Goal: Transaction & Acquisition: Purchase product/service

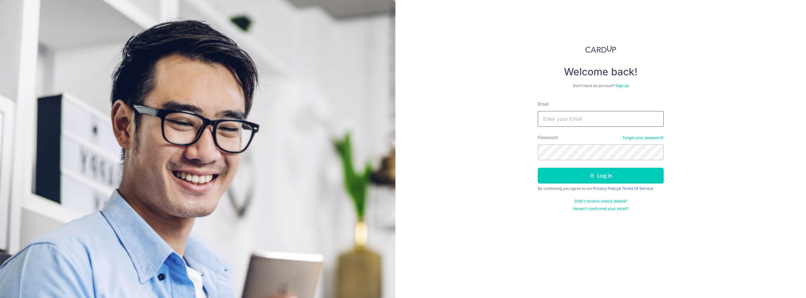
click at [589, 117] on input "Email" at bounding box center [601, 119] width 126 height 16
type input "[EMAIL_ADDRESS][DOMAIN_NAME]"
click at [620, 83] on link "Sign up" at bounding box center [622, 85] width 13 height 5
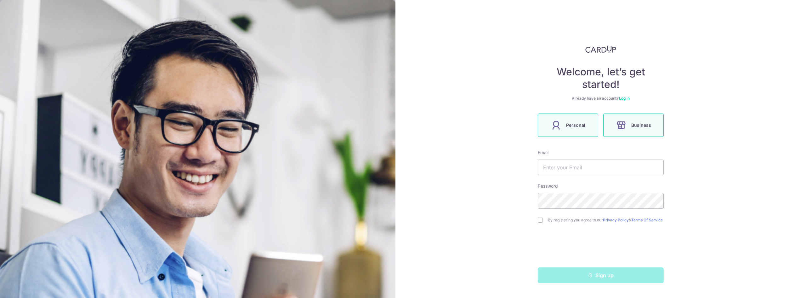
click at [588, 124] on label "Personal" at bounding box center [568, 124] width 60 height 23
click at [574, 167] on input "text" at bounding box center [601, 167] width 126 height 16
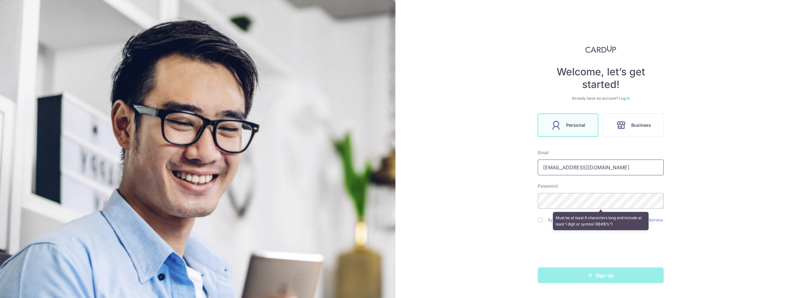
click at [575, 169] on input "gaya.gpl@gmail.com" at bounding box center [601, 167] width 126 height 16
type input "sneharajm@gmail.com"
click at [540, 222] on input "checkbox" at bounding box center [540, 219] width 5 height 5
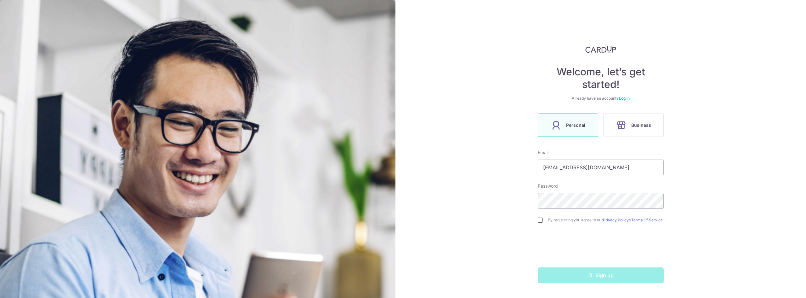
checkbox input "true"
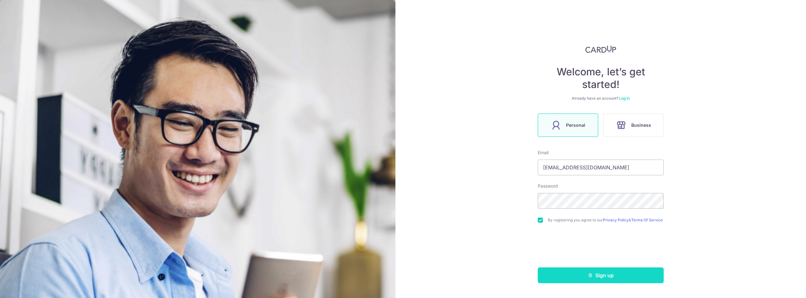
click at [579, 277] on button "Sign up" at bounding box center [601, 275] width 126 height 16
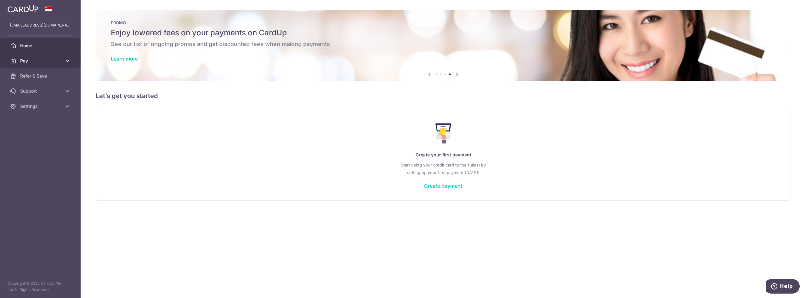
click at [64, 60] on link "Pay" at bounding box center [40, 60] width 81 height 15
click at [36, 75] on span "Payments" at bounding box center [41, 76] width 42 height 6
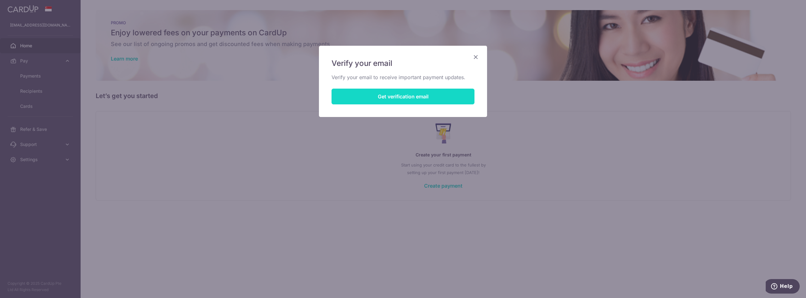
click at [365, 101] on button "Get verification email" at bounding box center [403, 96] width 143 height 16
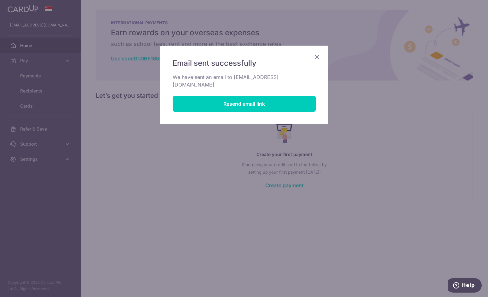
click at [315, 57] on icon "Close" at bounding box center [317, 57] width 8 height 8
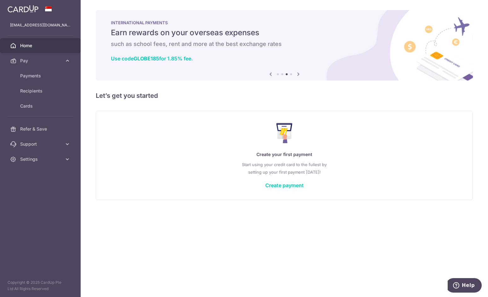
click at [21, 11] on img at bounding box center [23, 9] width 31 height 8
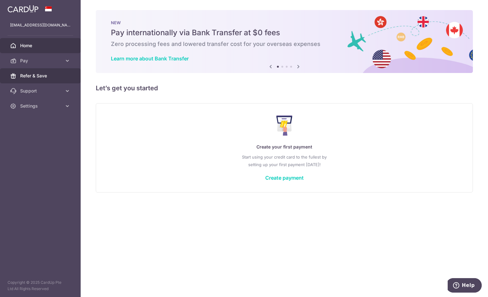
click at [37, 75] on span "Refer & Save" at bounding box center [41, 76] width 42 height 6
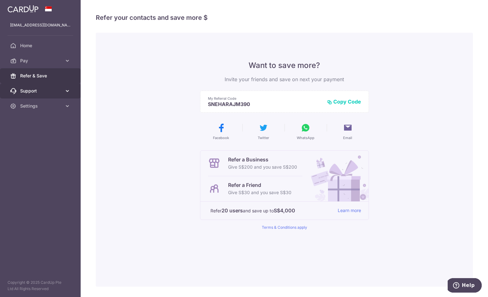
click at [42, 93] on span "Support" at bounding box center [41, 91] width 42 height 6
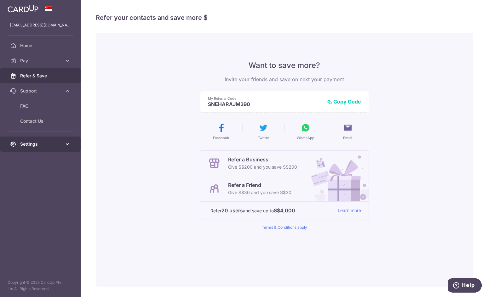
click at [34, 142] on span "Settings" at bounding box center [41, 144] width 42 height 6
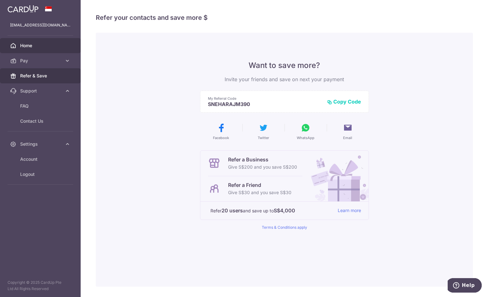
click at [27, 48] on span "Home" at bounding box center [41, 46] width 42 height 6
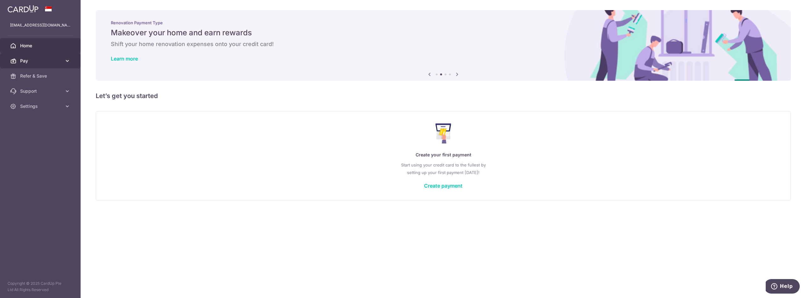
click at [41, 65] on link "Pay" at bounding box center [40, 60] width 81 height 15
click at [40, 74] on span "Payments" at bounding box center [41, 76] width 42 height 6
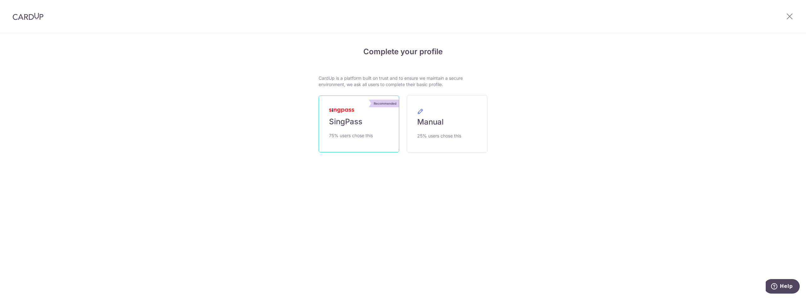
click at [339, 127] on link "Recommended SingPass 75% users chose this" at bounding box center [359, 123] width 81 height 57
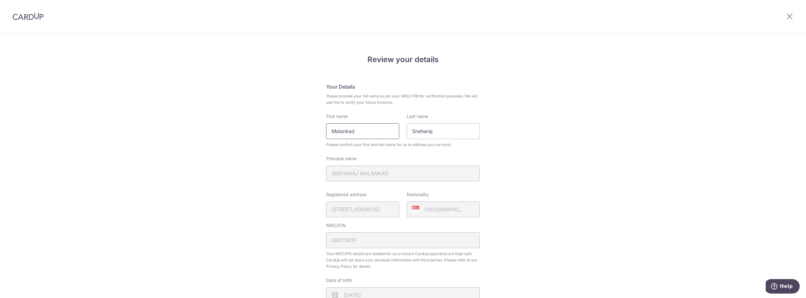
click at [367, 128] on input "Malankad" at bounding box center [362, 131] width 73 height 16
type input "Sneharaj"
type input "Malankad"
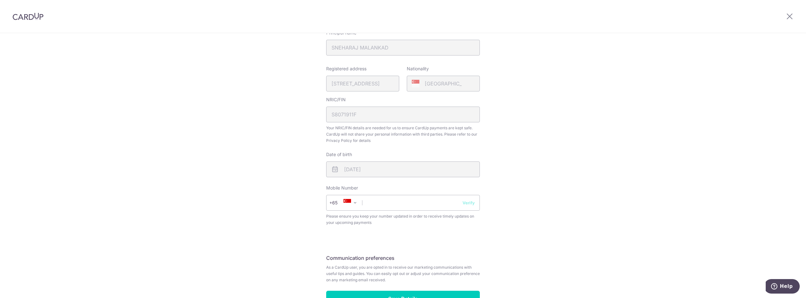
scroll to position [157, 0]
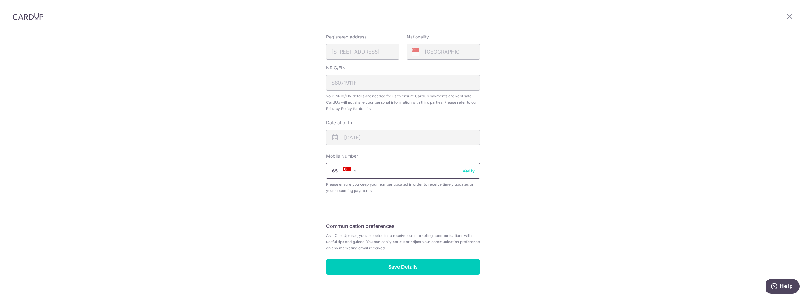
click at [394, 174] on input "text" at bounding box center [403, 171] width 154 height 16
click at [434, 169] on input "text" at bounding box center [403, 171] width 154 height 16
type input "96738403"
select select "65"
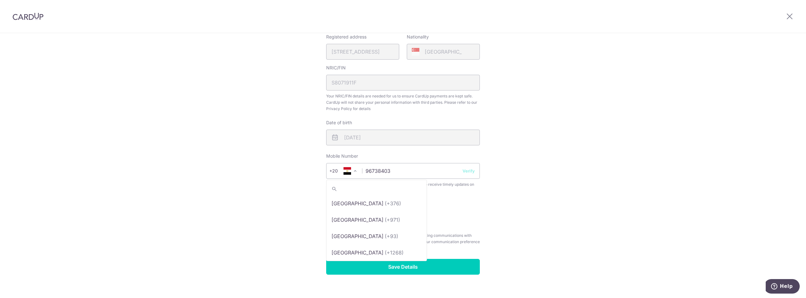
click at [352, 172] on span at bounding box center [355, 171] width 8 height 8
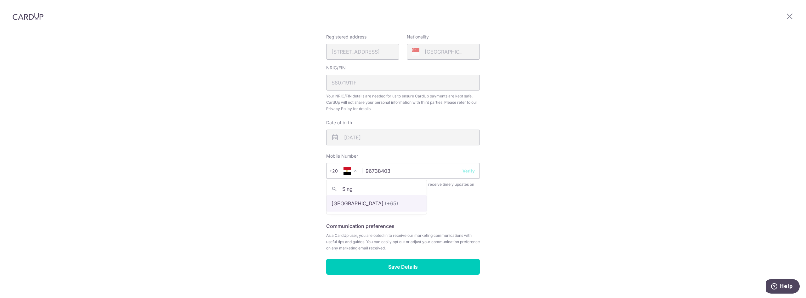
type input "Sing"
select select "199"
click at [594, 165] on div "Review your details Your Details Please provide your full name as per your NRIC…" at bounding box center [403, 92] width 806 height 433
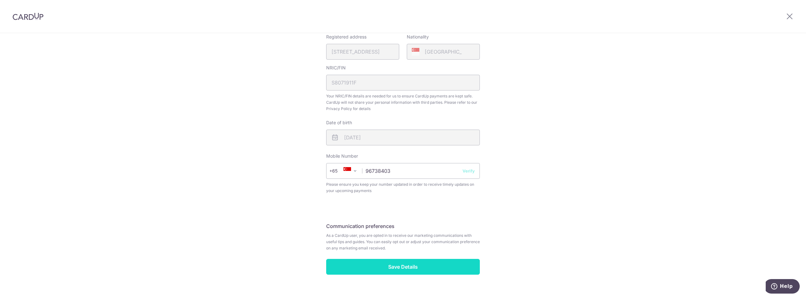
click at [412, 268] on input "Save Details" at bounding box center [403, 267] width 154 height 16
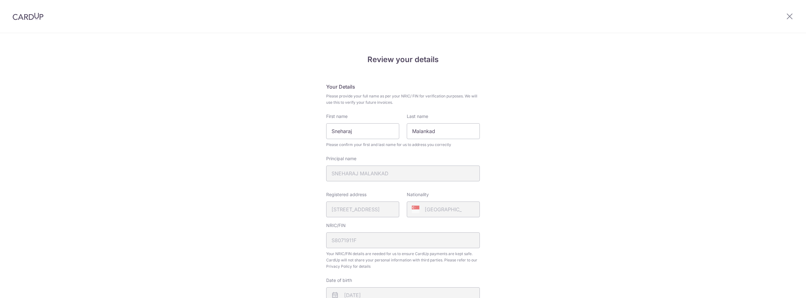
scroll to position [178, 0]
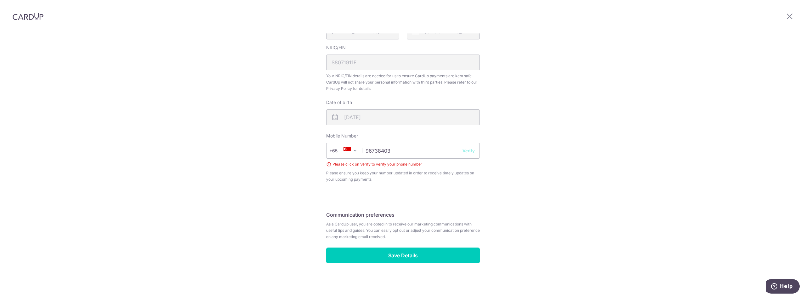
click at [468, 151] on button "Verify" at bounding box center [469, 150] width 12 height 6
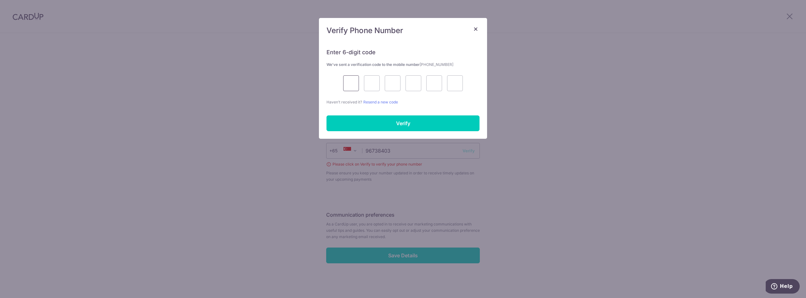
click at [347, 83] on input "text" at bounding box center [351, 83] width 16 height 16
type input "7"
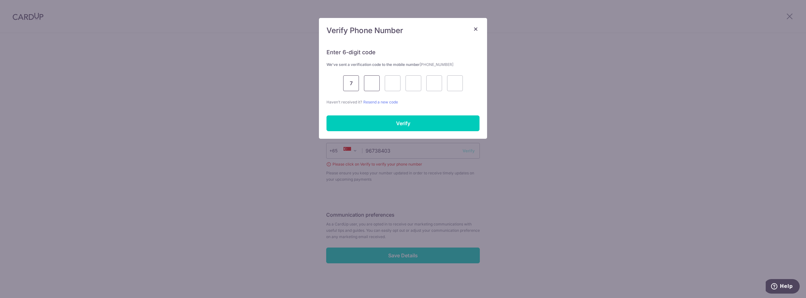
type input "7"
type input "4"
type input "1"
type input "0"
type input "2"
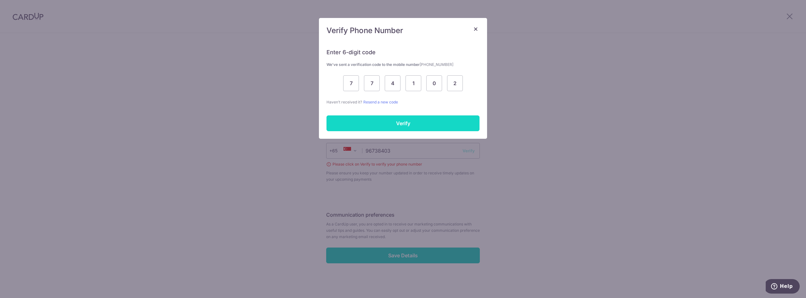
click at [376, 123] on input "Verify" at bounding box center [403, 123] width 153 height 16
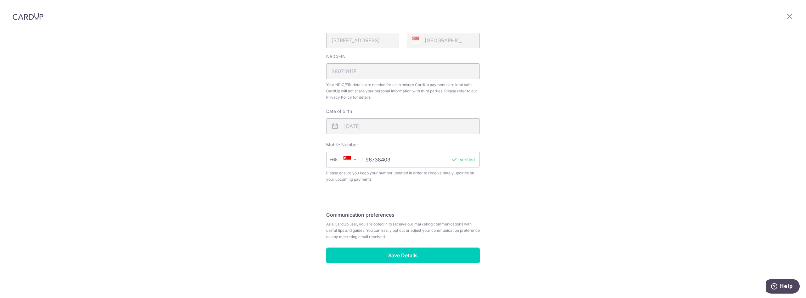
scroll to position [169, 0]
click at [400, 248] on input "Save Details" at bounding box center [403, 255] width 154 height 16
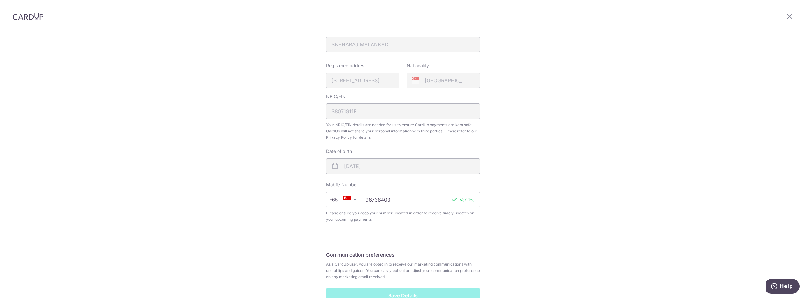
scroll to position [157, 0]
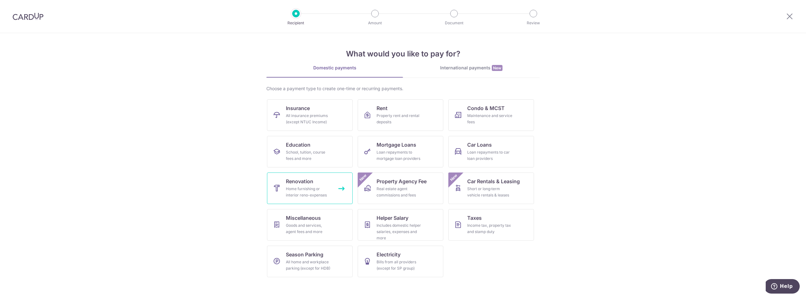
click at [305, 181] on span "Renovation" at bounding box center [299, 181] width 27 height 8
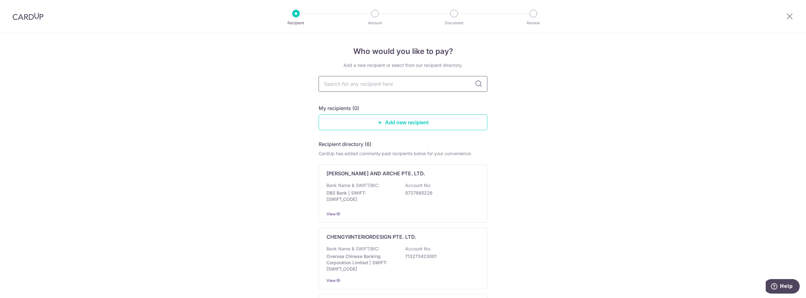
click at [381, 85] on input "text" at bounding box center [403, 84] width 169 height 16
click at [389, 83] on input "text" at bounding box center [403, 84] width 169 height 16
click at [373, 85] on input "text" at bounding box center [403, 84] width 169 height 16
type input "K&"
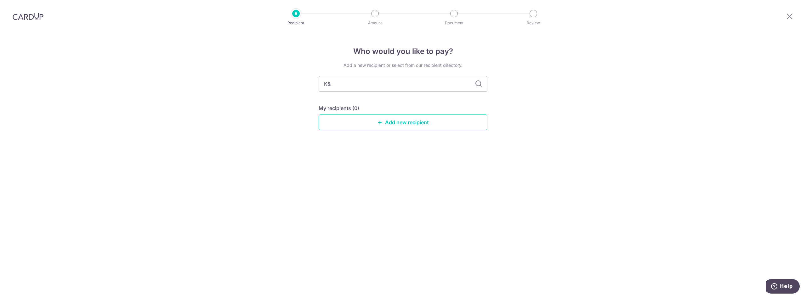
type input "K"
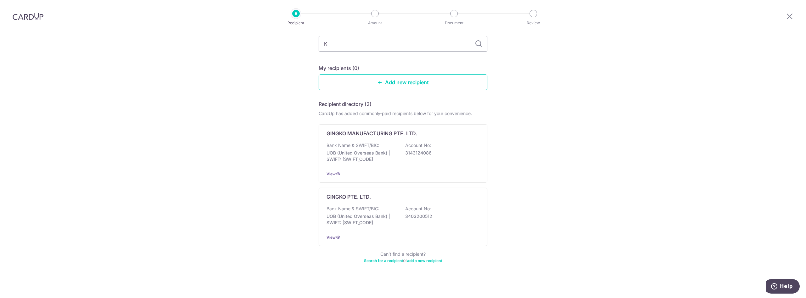
scroll to position [43, 0]
click at [399, 77] on link "Add new recipient" at bounding box center [403, 79] width 169 height 16
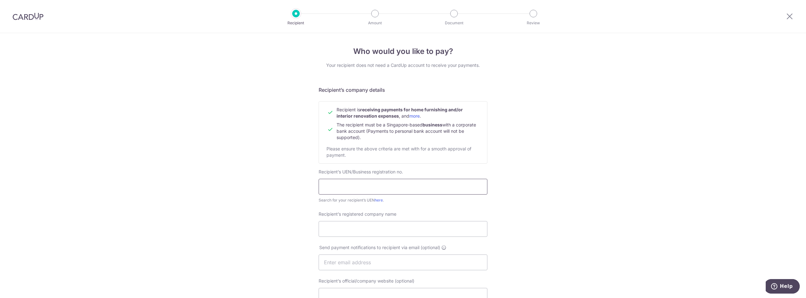
click at [351, 190] on input "text" at bounding box center [403, 187] width 169 height 16
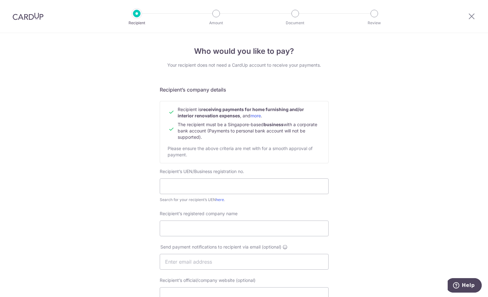
click at [209, 177] on div "Recipient’s UEN/Business registration no. Search for your recipient’s UEN here ." at bounding box center [244, 185] width 169 height 35
click at [210, 181] on input "text" at bounding box center [244, 187] width 169 height 16
paste input "202116381E"
click at [163, 187] on input "202116381E" at bounding box center [244, 187] width 169 height 16
type input "202116381E"
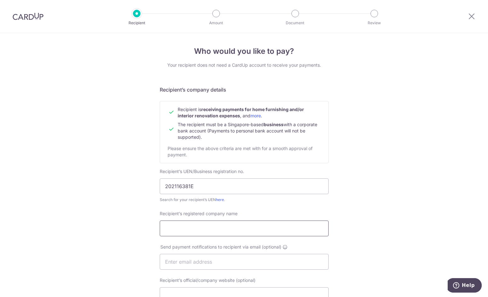
click at [208, 221] on input "Recipient’s registered company name" at bounding box center [244, 229] width 169 height 16
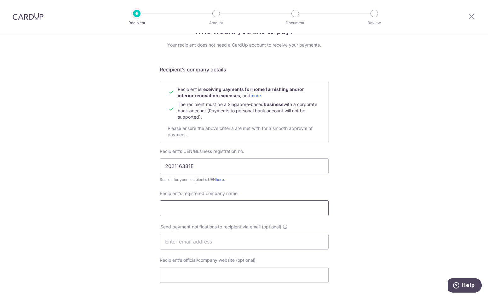
scroll to position [31, 0]
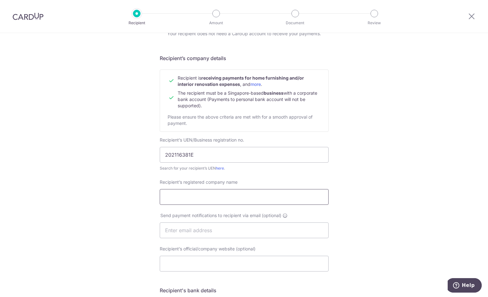
click at [188, 196] on input "Recipient’s registered company name" at bounding box center [244, 197] width 169 height 16
paste input "K&L Decor Pte. Ltd"
click at [160, 197] on input "K&L Decor Pte. Ltd." at bounding box center [244, 197] width 169 height 16
type input "K&L Decor Pte. Ltd."
click at [195, 229] on input "text" at bounding box center [244, 231] width 169 height 16
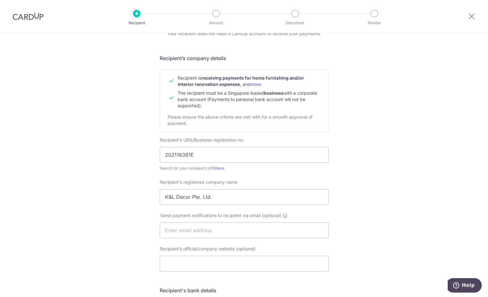
click at [433, 216] on div "Who would you like to pay? Your recipient does not need a CardUp account to rec…" at bounding box center [244, 239] width 488 height 474
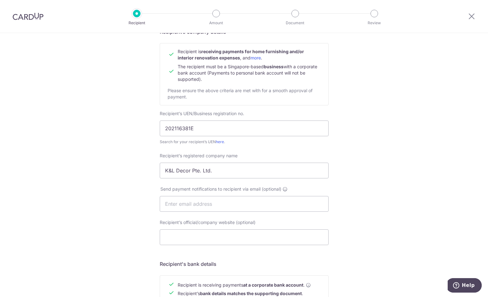
scroll to position [94, 0]
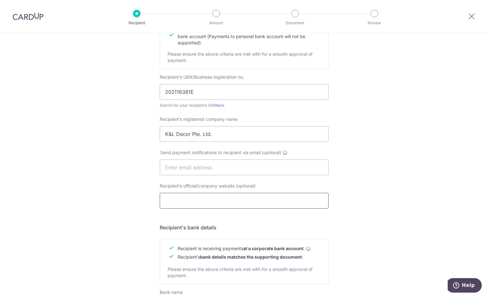
click at [208, 202] on input "Recipient’s official/company website (optional)" at bounding box center [244, 201] width 169 height 16
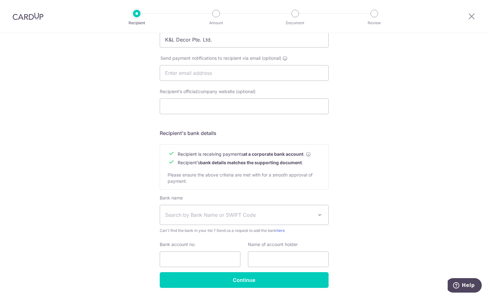
scroll to position [209, 0]
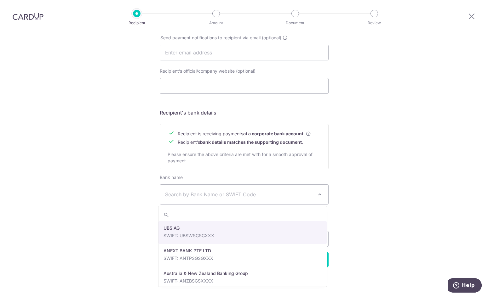
click at [219, 197] on span "Search by Bank Name or SWIFT Code" at bounding box center [239, 195] width 148 height 8
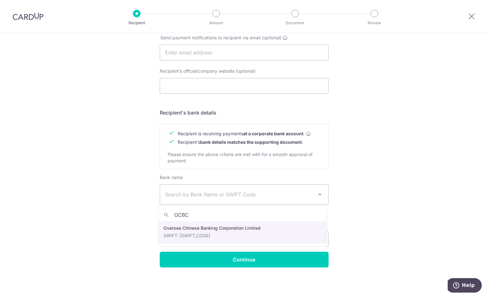
type input "OCBC"
select select "12"
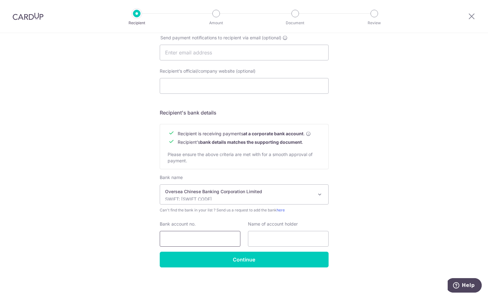
click at [208, 233] on input "Bank account no." at bounding box center [200, 239] width 81 height 16
paste input "601495468001"
type input "601495468001"
click at [257, 234] on input "text" at bounding box center [288, 239] width 81 height 16
paste input "K&L Decor Pte. Ltd."
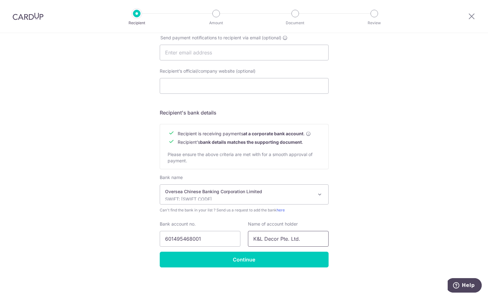
click at [248, 238] on input "K&L Decor Pte. Ltd." at bounding box center [288, 239] width 81 height 16
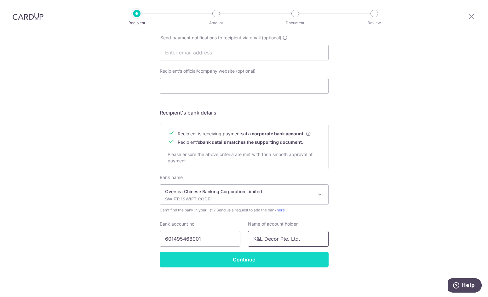
type input "K&L Decor Pte. Ltd."
click at [255, 260] on input "Continue" at bounding box center [244, 260] width 169 height 16
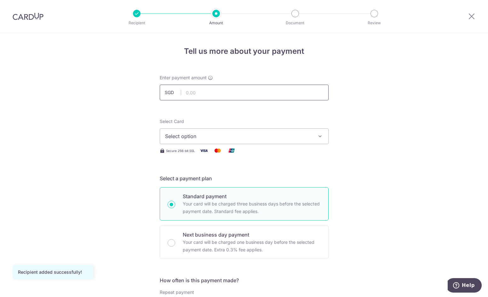
click at [215, 93] on input "text" at bounding box center [244, 93] width 169 height 16
click at [232, 135] on span "Select option" at bounding box center [238, 137] width 147 height 8
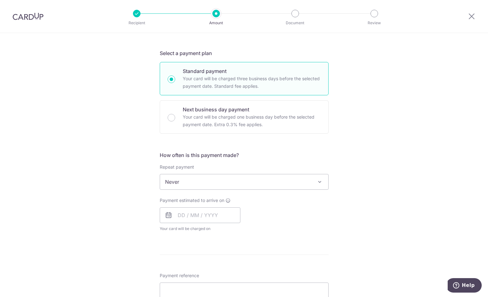
scroll to position [157, 0]
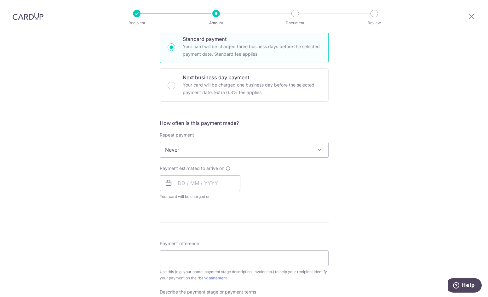
click at [305, 149] on span "Never" at bounding box center [244, 149] width 168 height 15
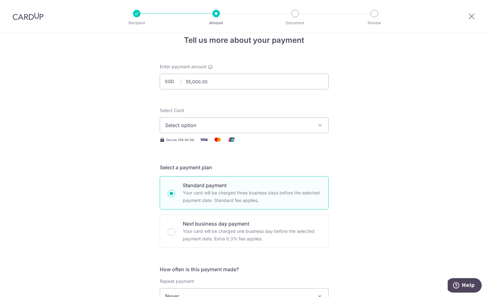
scroll to position [0, 0]
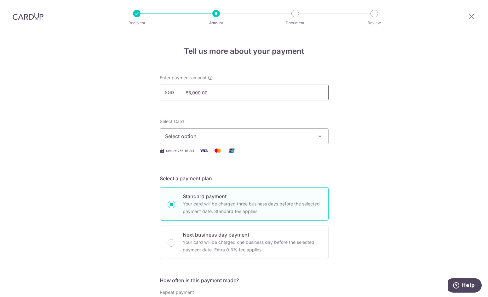
click at [207, 96] on input "55,000.00" at bounding box center [244, 93] width 169 height 16
type input "60,000.00"
click at [198, 135] on span "Select option" at bounding box center [238, 137] width 147 height 8
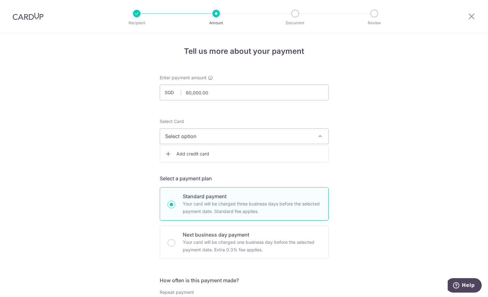
click at [198, 151] on span "Add credit card" at bounding box center [249, 154] width 147 height 6
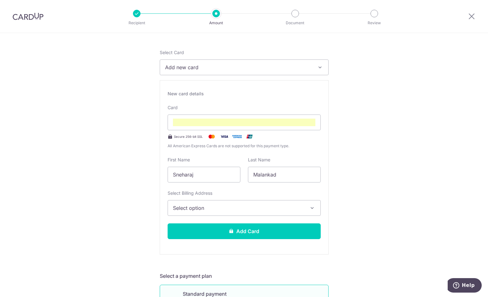
scroll to position [42, 0]
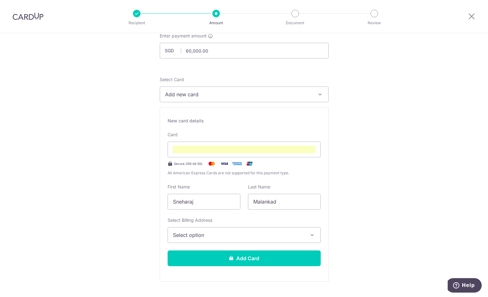
click at [235, 237] on span "Select option" at bounding box center [238, 235] width 131 height 8
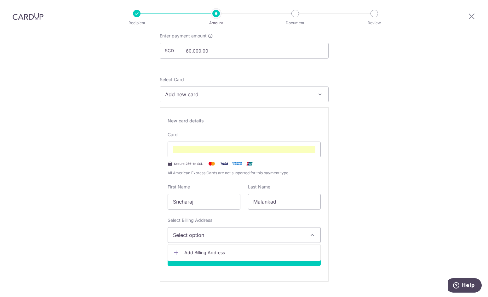
click at [216, 255] on span "Add Billing Address" at bounding box center [249, 253] width 131 height 6
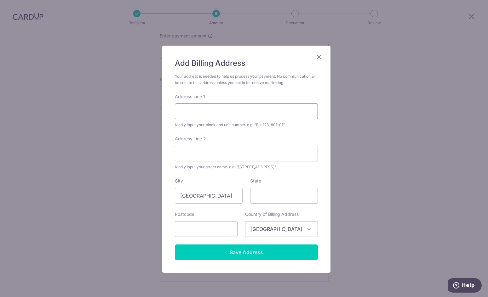
click at [201, 111] on input "Address Line 1" at bounding box center [246, 112] width 143 height 16
type input "124 Potong Pasir Ave 1"
type input "350124"
drag, startPoint x: 208, startPoint y: 164, endPoint x: 211, endPoint y: 160, distance: 5.2
click at [208, 163] on div "Address Line 2 Kindly input your street name. e.g. "Hougang Street 10"" at bounding box center [246, 153] width 143 height 35
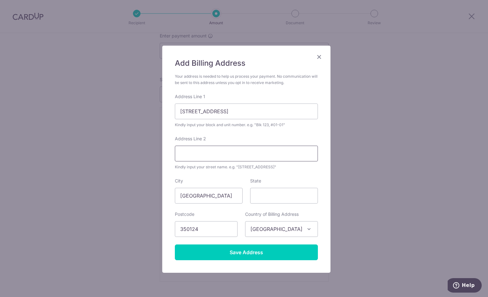
click at [212, 158] on input "Address Line 2" at bounding box center [246, 154] width 143 height 16
type input "#01-251"
click at [260, 197] on input "State" at bounding box center [284, 196] width 68 height 16
type input "S"
click at [259, 197] on input "State" at bounding box center [284, 196] width 68 height 16
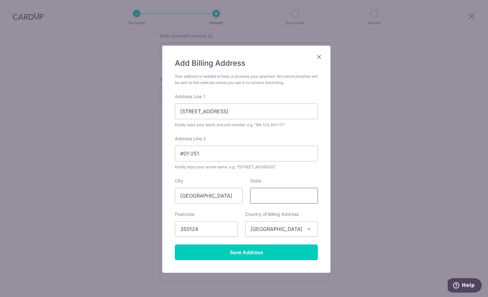
type input "Others"
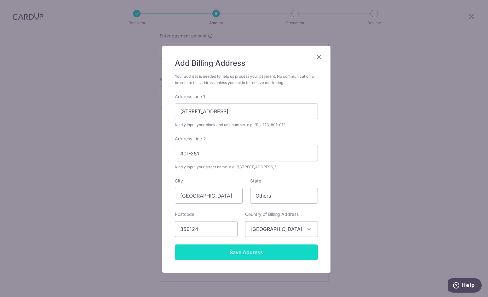
click at [248, 247] on input "Save Address" at bounding box center [246, 253] width 143 height 16
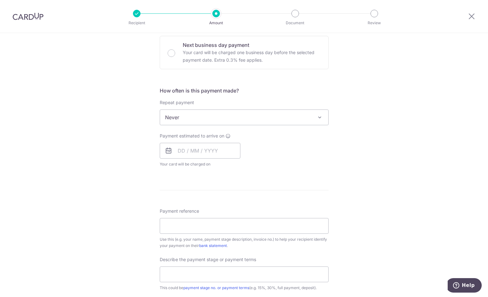
scroll to position [357, 0]
click at [196, 147] on input "text" at bounding box center [200, 151] width 81 height 16
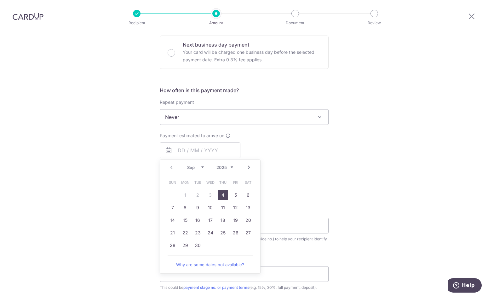
click at [222, 194] on link "4" at bounding box center [223, 195] width 10 height 10
type input "04/09/2025"
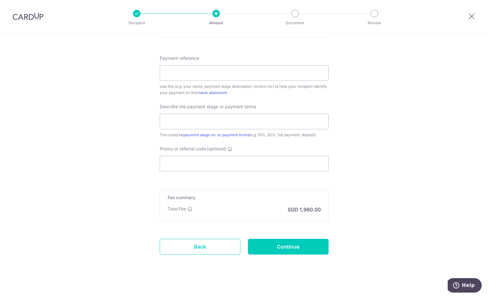
scroll to position [540, 0]
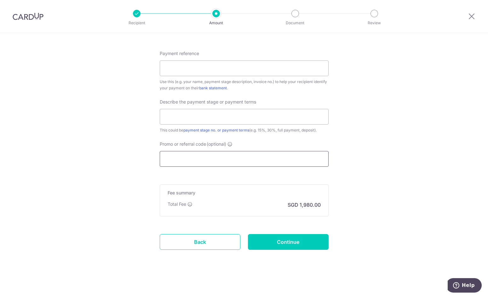
click at [215, 161] on input "Promo or referral code (optional)" at bounding box center [244, 159] width 169 height 16
paste input "K&L Decor Pte. Ltd."
type input "K&L Decor Pte. Ltd."
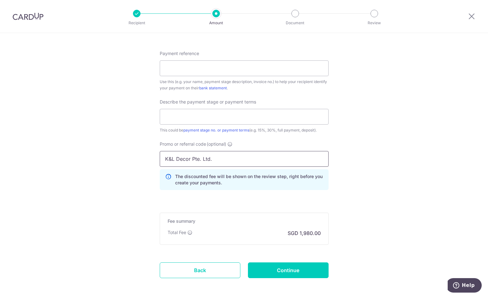
drag, startPoint x: 216, startPoint y: 160, endPoint x: 151, endPoint y: 157, distance: 64.9
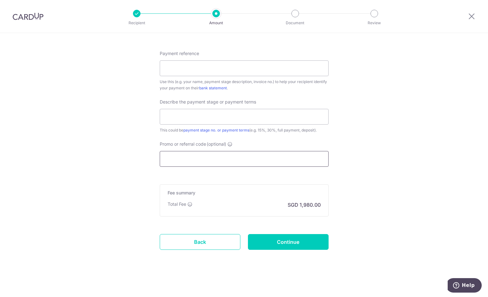
paste input "RENO25ONE"
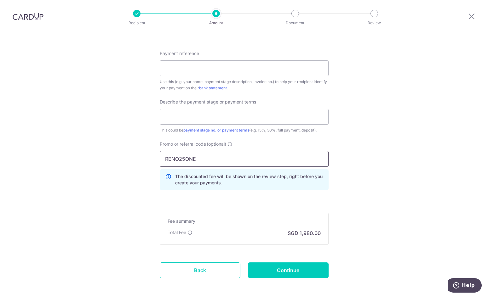
type input "RENO25ONE"
click at [236, 160] on input "RENO25ONE" at bounding box center [244, 159] width 169 height 16
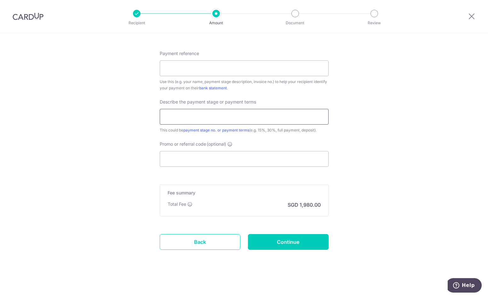
click at [201, 118] on input "text" at bounding box center [244, 117] width 169 height 16
click at [199, 162] on input "Promo or referral code (optional)" at bounding box center [244, 159] width 169 height 16
paste input "RENO25ONE"
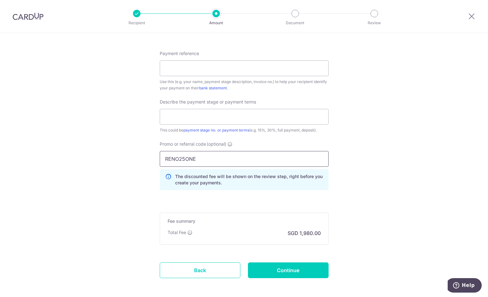
type input "RENO25ONE"
click at [246, 163] on input "RENO25ONE" at bounding box center [244, 159] width 169 height 16
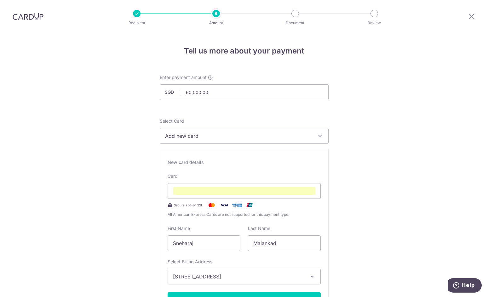
scroll to position [0, 0]
click at [214, 96] on input "60,000.00" at bounding box center [244, 93] width 169 height 16
type input "66,476.00"
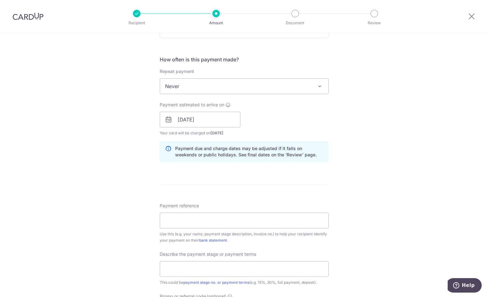
scroll to position [442, 0]
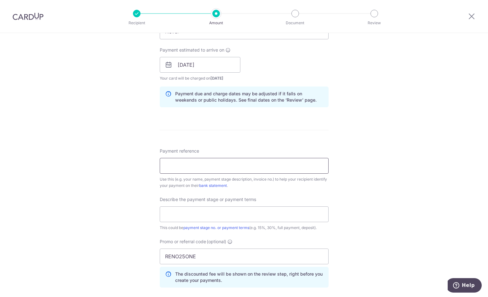
click at [231, 161] on input "Payment reference" at bounding box center [244, 166] width 169 height 16
type input "S"
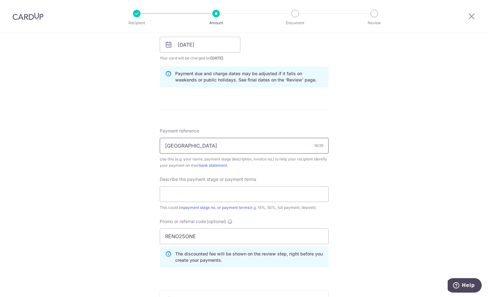
scroll to position [474, 0]
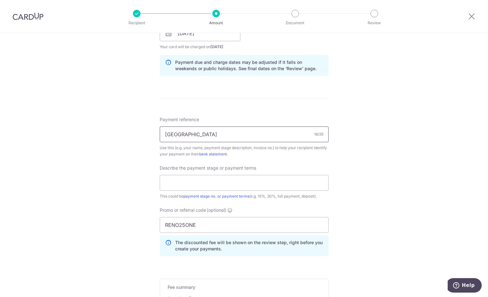
type input "[GEOGRAPHIC_DATA]"
click at [234, 176] on input "text" at bounding box center [244, 183] width 169 height 16
type input "$"
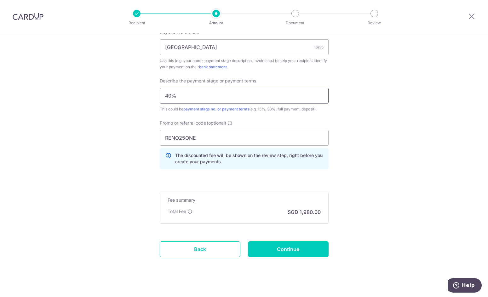
scroll to position [568, 0]
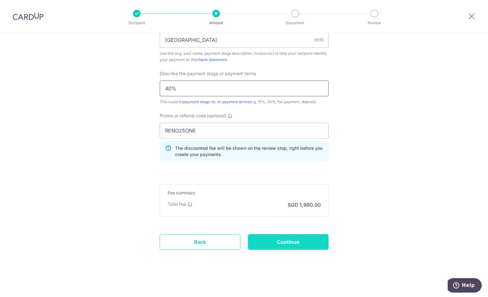
type input "40%"
click at [270, 240] on input "Continue" at bounding box center [288, 242] width 81 height 16
type input "Create Schedule"
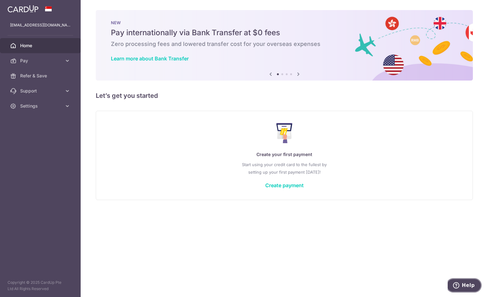
click at [466, 283] on span "Help" at bounding box center [468, 286] width 13 height 6
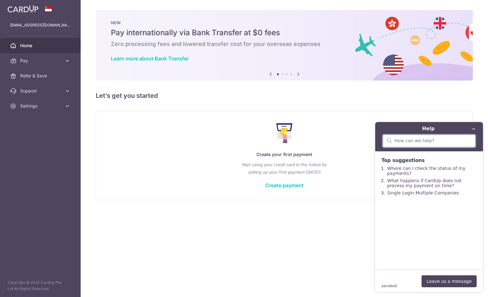
click at [453, 143] on input "search" at bounding box center [432, 141] width 77 height 6
type input "Promotion"
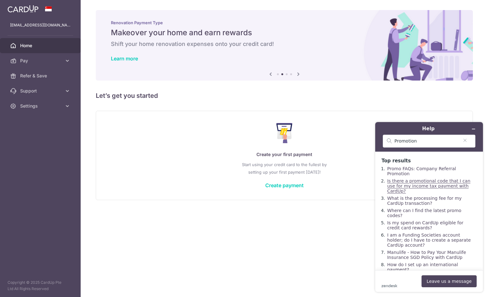
click at [441, 181] on link "Is there a promotional code that I can use for my income tax payment with CardU…" at bounding box center [428, 186] width 83 height 15
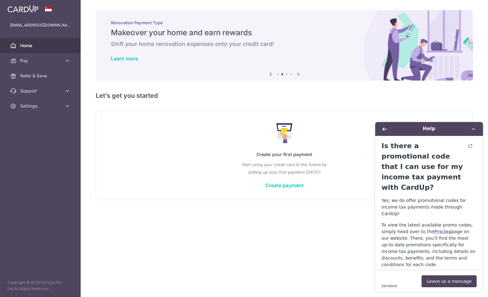
click at [434, 229] on strong "Pricing" at bounding box center [442, 231] width 17 height 5
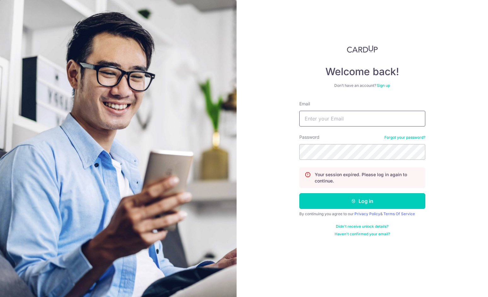
click at [333, 115] on input "Email" at bounding box center [362, 119] width 126 height 16
type input "sneharajm@gmail.com"
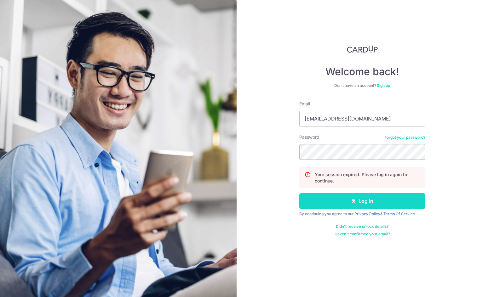
click at [357, 202] on button "Log in" at bounding box center [362, 201] width 126 height 16
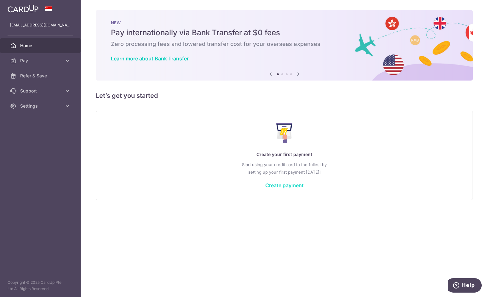
click at [287, 183] on link "Create payment" at bounding box center [284, 185] width 38 height 6
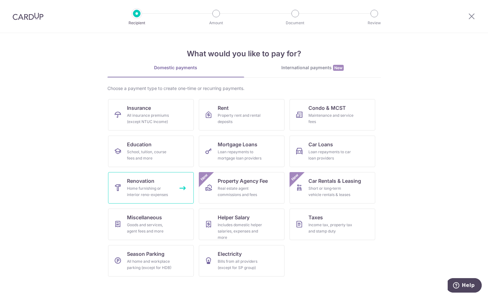
click at [170, 178] on link "Renovation Home furnishing or interior reno-expenses" at bounding box center [151, 187] width 86 height 31
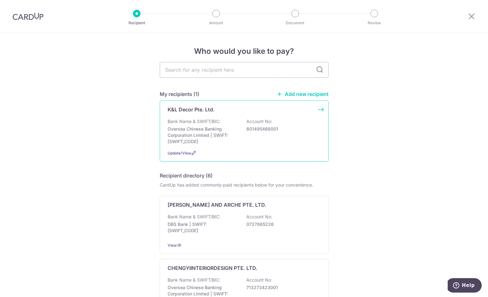
click at [187, 110] on p "K&L Decor Pte. Ltd." at bounding box center [191, 110] width 47 height 8
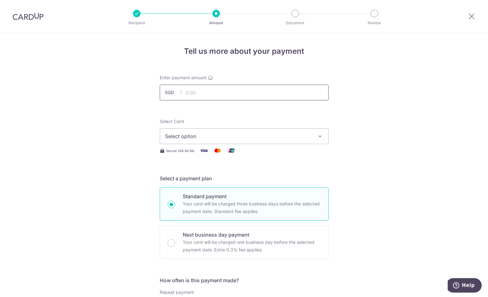
click at [228, 91] on input "text" at bounding box center [244, 93] width 169 height 16
type input "66,476.00"
click at [224, 137] on span "Select option" at bounding box center [238, 137] width 147 height 8
click at [198, 151] on span "Add credit card" at bounding box center [249, 154] width 147 height 6
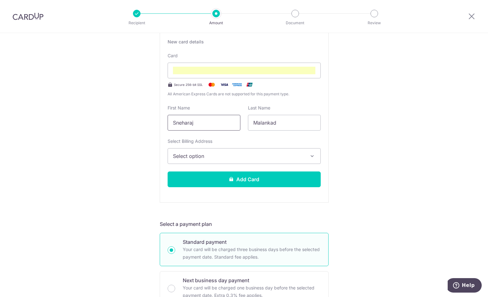
scroll to position [189, 0]
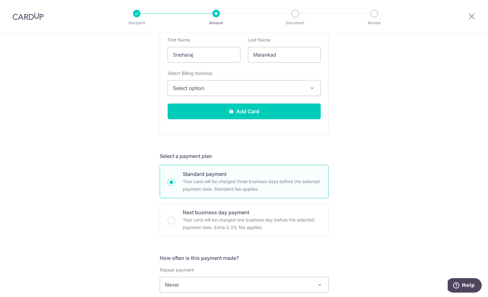
click at [206, 83] on button "Select option" at bounding box center [244, 88] width 153 height 16
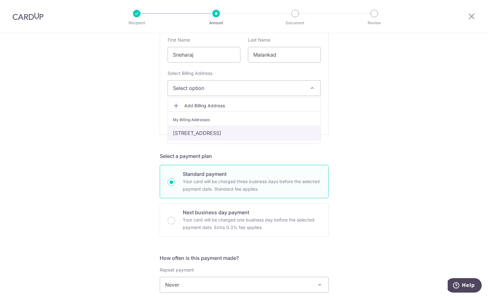
click at [207, 127] on link "[STREET_ADDRESS]" at bounding box center [244, 133] width 152 height 15
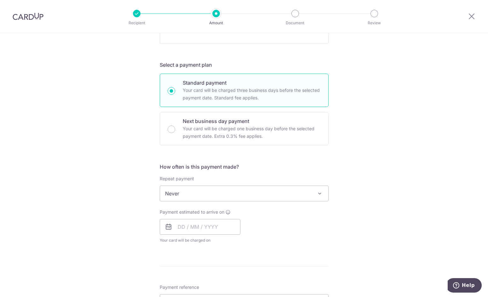
scroll to position [283, 0]
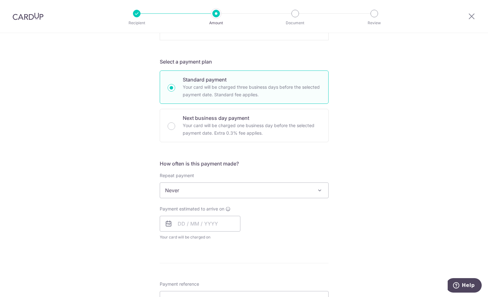
click at [209, 190] on span "Never" at bounding box center [244, 190] width 168 height 15
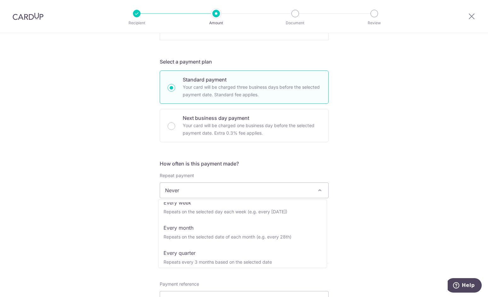
scroll to position [63, 0]
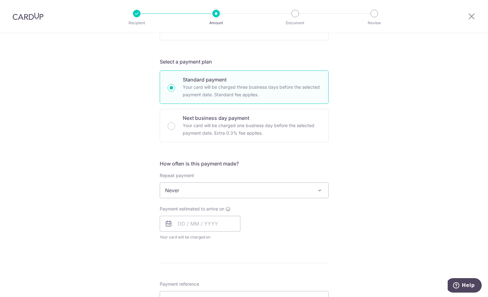
click at [385, 216] on div "Tell us more about your payment Enter payment amount SGD 66,476.00 66476.00 Sel…" at bounding box center [244, 139] width 488 height 778
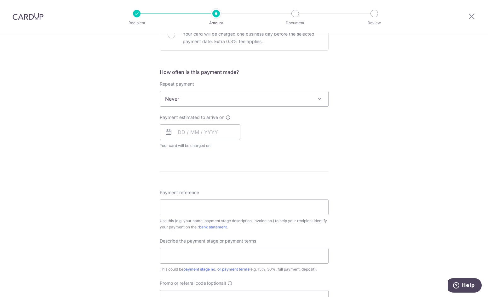
scroll to position [378, 0]
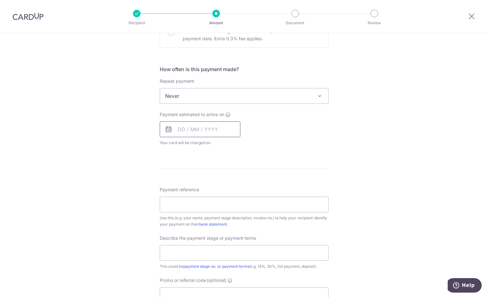
click at [182, 129] on input "text" at bounding box center [200, 130] width 81 height 16
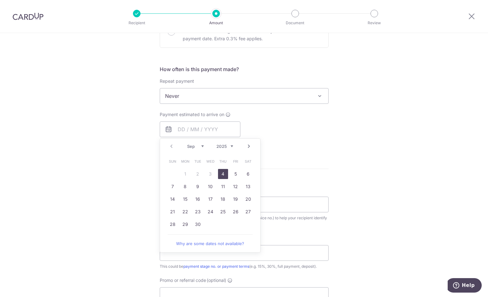
click at [222, 173] on link "4" at bounding box center [223, 174] width 10 height 10
type input "[DATE]"
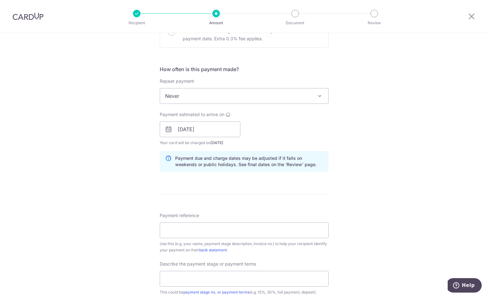
click at [374, 148] on div "Tell us more about your payment Enter payment amount SGD 66,476.00 66476.00 Sel…" at bounding box center [244, 57] width 488 height 804
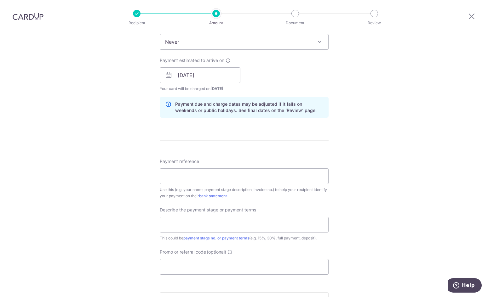
scroll to position [441, 0]
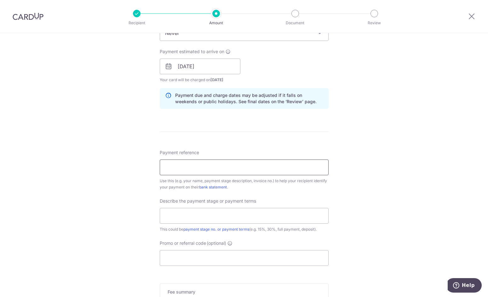
click at [236, 165] on input "Payment reference" at bounding box center [244, 168] width 169 height 16
type input "[GEOGRAPHIC_DATA]"
click at [185, 217] on input "text" at bounding box center [244, 216] width 169 height 16
type input "40%"
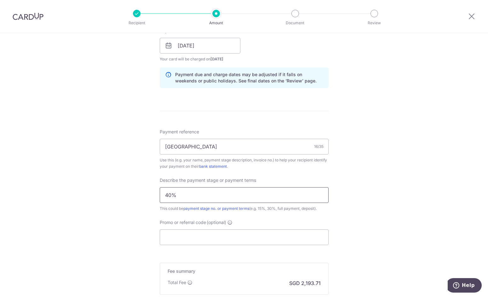
scroll to position [540, 0]
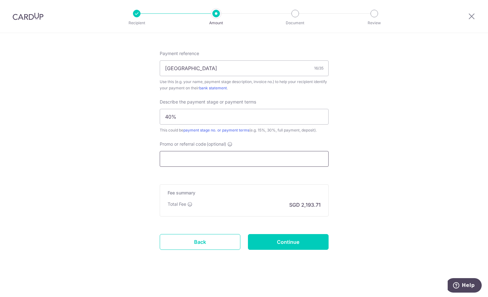
click at [256, 157] on input "Promo or referral code (optional)" at bounding box center [244, 159] width 169 height 16
type input "E"
type input "R"
paste input "RENO25ONE"
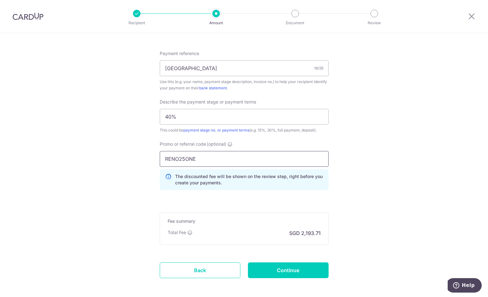
type input "RENO25ONE"
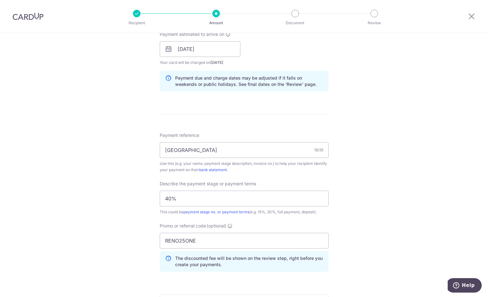
scroll to position [568, 0]
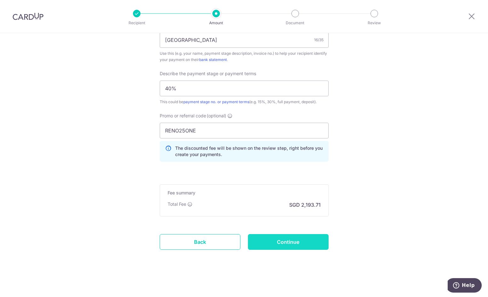
click at [295, 242] on input "Continue" at bounding box center [288, 242] width 81 height 16
type input "Create Schedule"
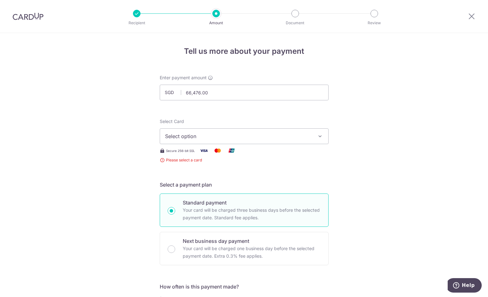
click at [251, 135] on span "Select option" at bounding box center [238, 137] width 147 height 8
click at [183, 154] on span "Add credit card" at bounding box center [249, 154] width 147 height 6
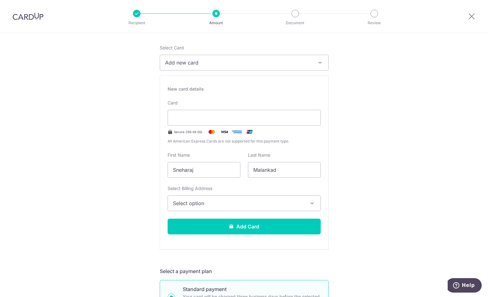
scroll to position [126, 0]
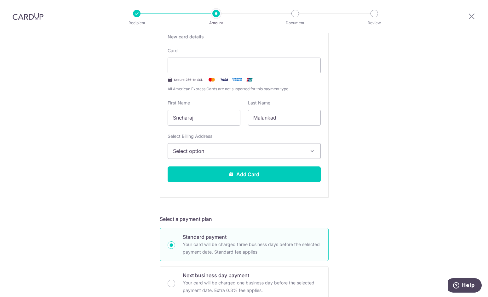
click at [225, 147] on button "Select option" at bounding box center [244, 151] width 153 height 16
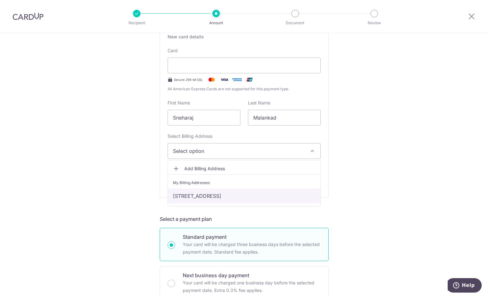
click at [220, 192] on link "[STREET_ADDRESS]" at bounding box center [244, 196] width 152 height 15
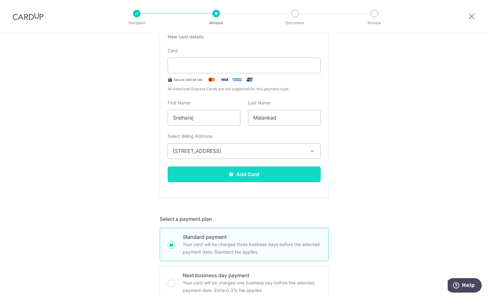
click at [226, 171] on button "Add Card" at bounding box center [244, 175] width 153 height 16
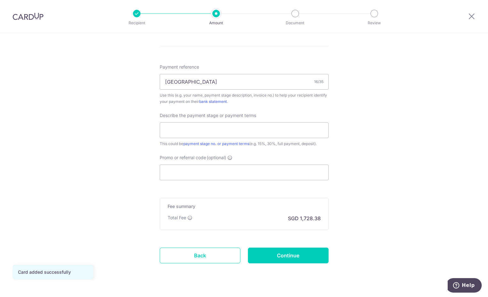
scroll to position [373, 0]
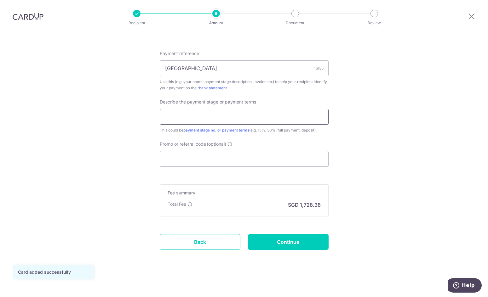
click at [217, 119] on input "text" at bounding box center [244, 117] width 169 height 16
type input "40%"
click at [191, 157] on input "Promo or referral code (optional)" at bounding box center [244, 159] width 169 height 16
paste input "RENO25ONE"
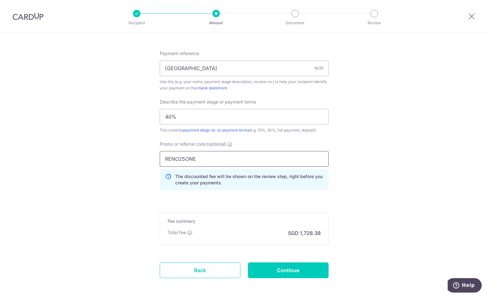
type input "RENO25ONE"
click at [220, 162] on input "RENO25ONE" at bounding box center [244, 159] width 169 height 16
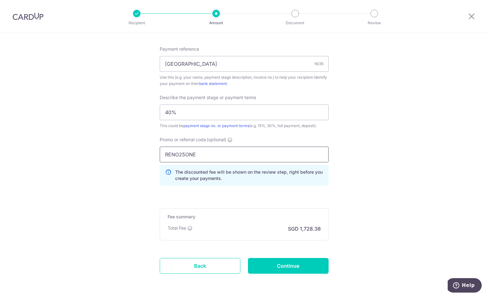
scroll to position [402, 0]
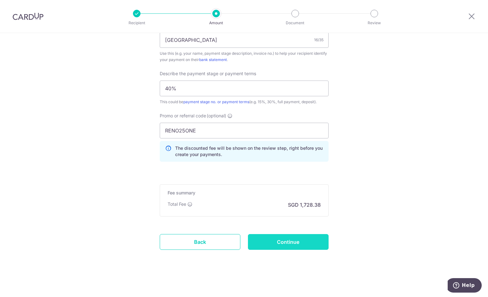
click at [296, 242] on input "Continue" at bounding box center [288, 242] width 81 height 16
type input "Create Schedule"
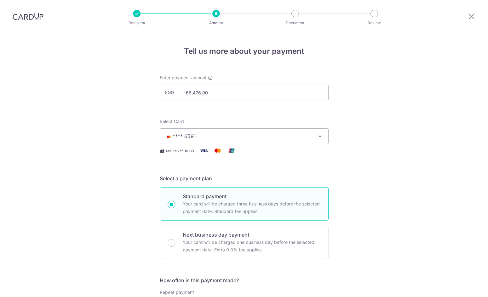
scroll to position [411, 0]
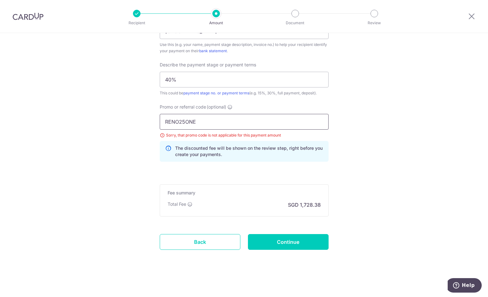
click at [203, 121] on input "RENO25ONE" at bounding box center [244, 122] width 169 height 16
click at [219, 121] on input "RENO25ONE" at bounding box center [244, 122] width 169 height 16
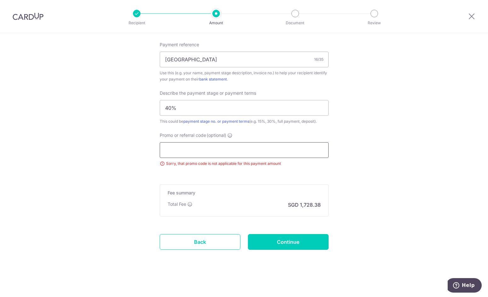
scroll to position [382, 0]
paste input "OFF225"
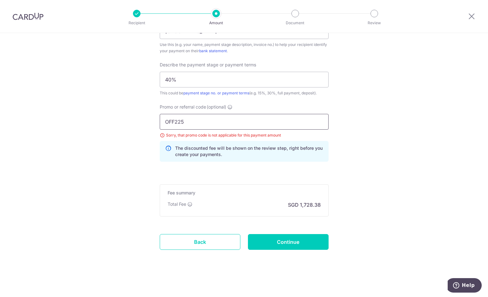
type input "OFF225"
click at [233, 124] on input "OFF225" at bounding box center [244, 122] width 169 height 16
click at [218, 124] on input "OFF225" at bounding box center [244, 122] width 169 height 16
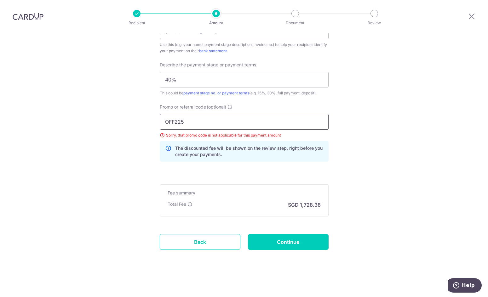
drag, startPoint x: 218, startPoint y: 124, endPoint x: 154, endPoint y: 117, distance: 64.7
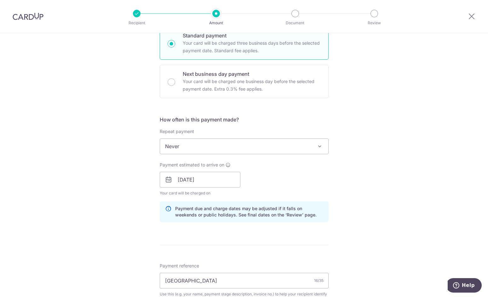
scroll to position [36, 0]
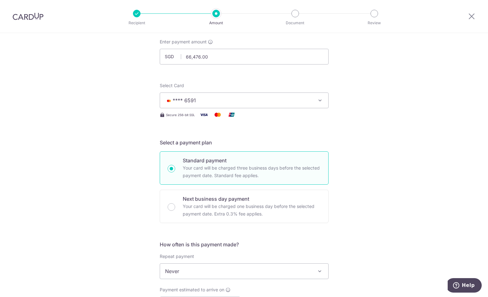
click at [279, 103] on span "**** 6591" at bounding box center [238, 101] width 147 height 8
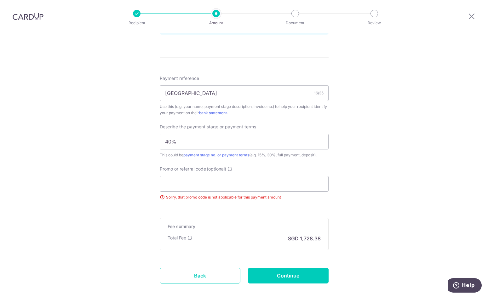
scroll to position [382, 0]
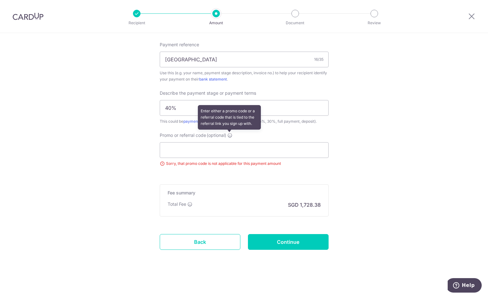
click at [230, 134] on icon at bounding box center [229, 135] width 5 height 5
click at [230, 142] on input "Promo or referral code (optional) Enter either a promo code or a referral code …" at bounding box center [244, 150] width 169 height 16
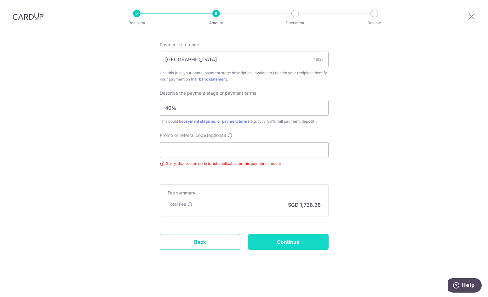
click at [281, 239] on input "Continue" at bounding box center [288, 242] width 81 height 16
type input "Update Schedule"
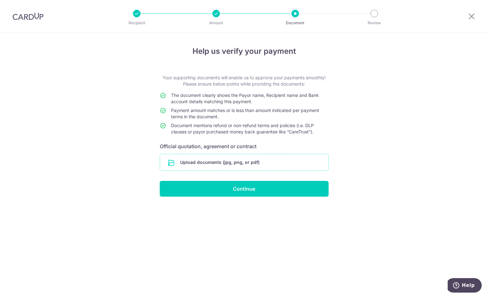
click at [215, 161] on input "file" at bounding box center [244, 162] width 168 height 16
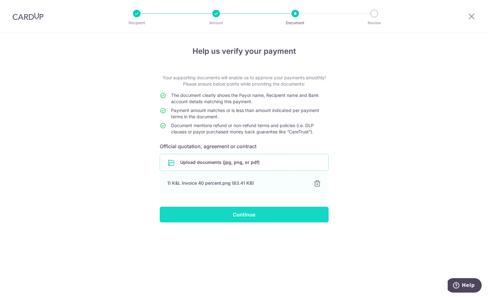
click at [262, 212] on input "Continue" at bounding box center [244, 215] width 169 height 16
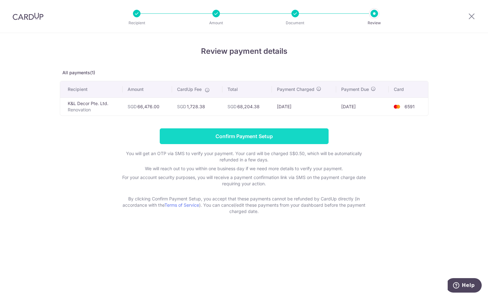
click at [225, 135] on input "Confirm Payment Setup" at bounding box center [244, 136] width 169 height 16
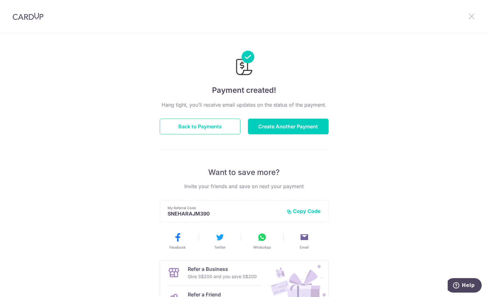
click at [473, 16] on icon at bounding box center [472, 16] width 8 height 8
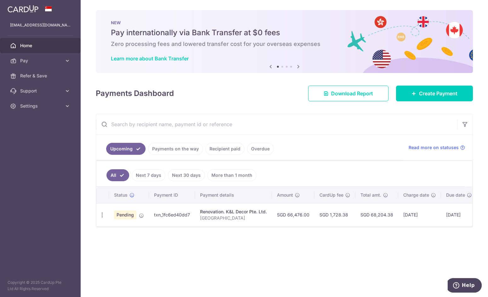
click at [369, 245] on div "× Pause Schedule Pause all future payments in this series Pause just this one p…" at bounding box center [284, 148] width 407 height 297
